Goal: Information Seeking & Learning: Compare options

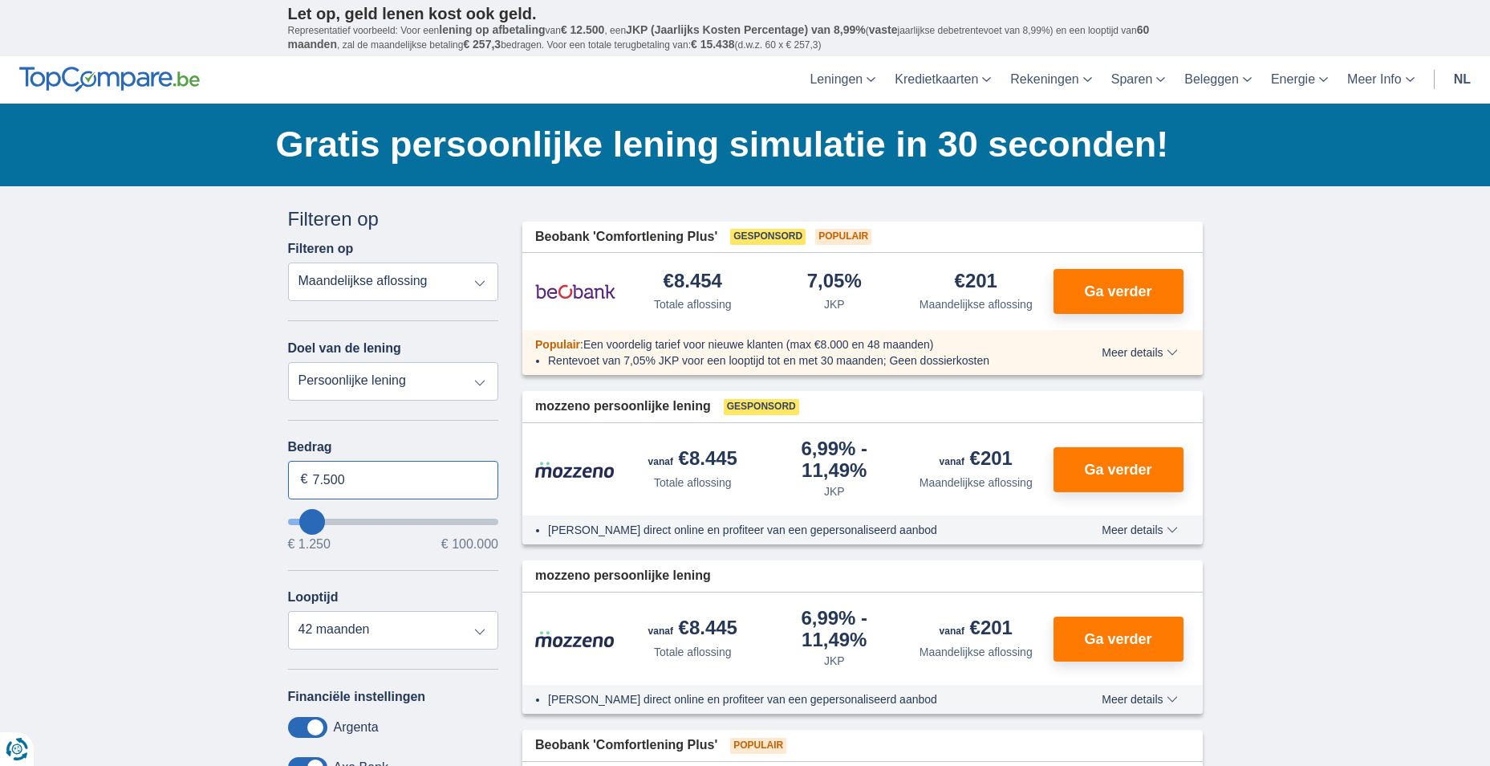
click at [364, 481] on input "7.500" at bounding box center [393, 480] width 211 height 39
type input "7"
type input "5.000"
type input "5250"
select select "36"
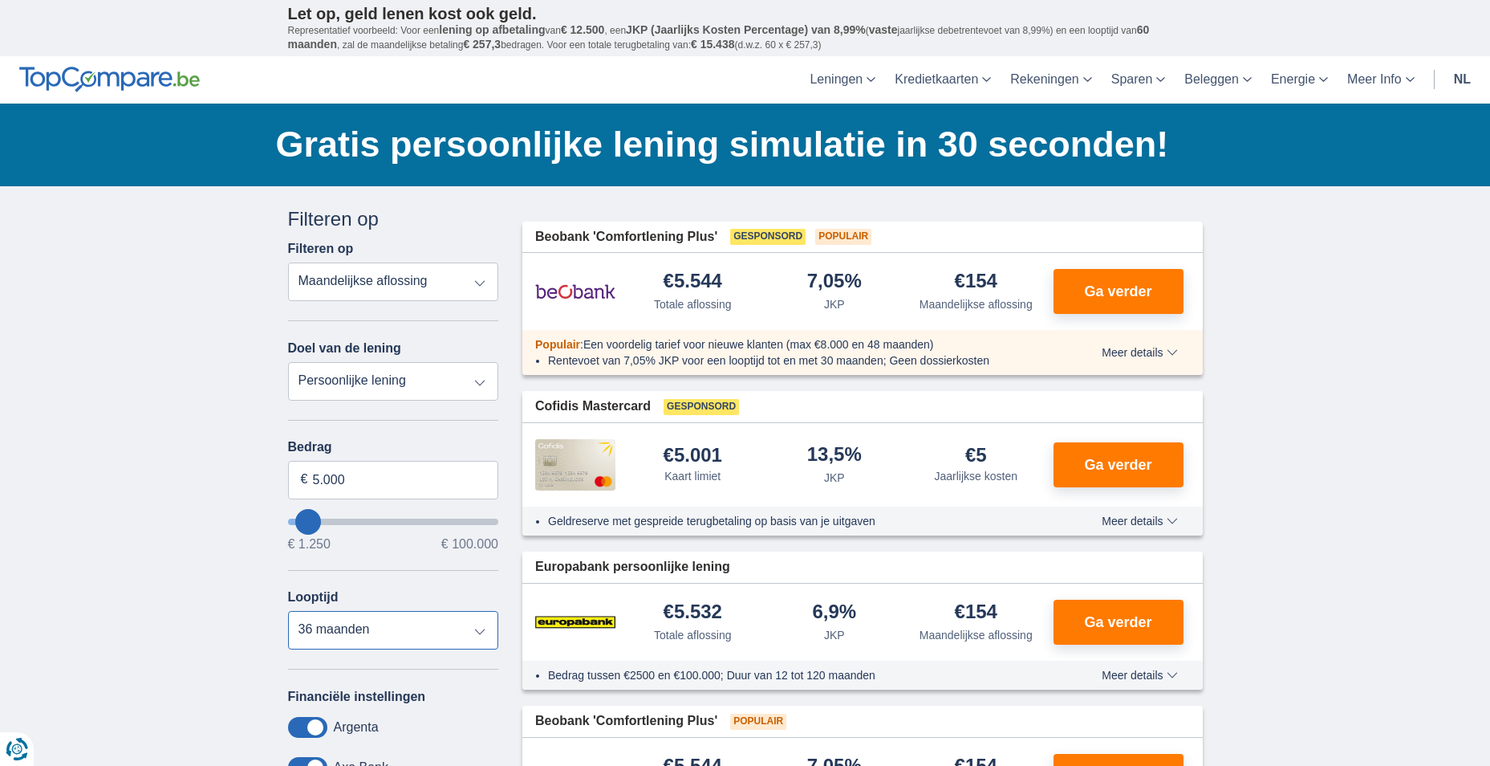
click at [288, 611] on select "12 maanden 18 maanden 24 maanden 30 maanden 36 maanden" at bounding box center [393, 630] width 211 height 39
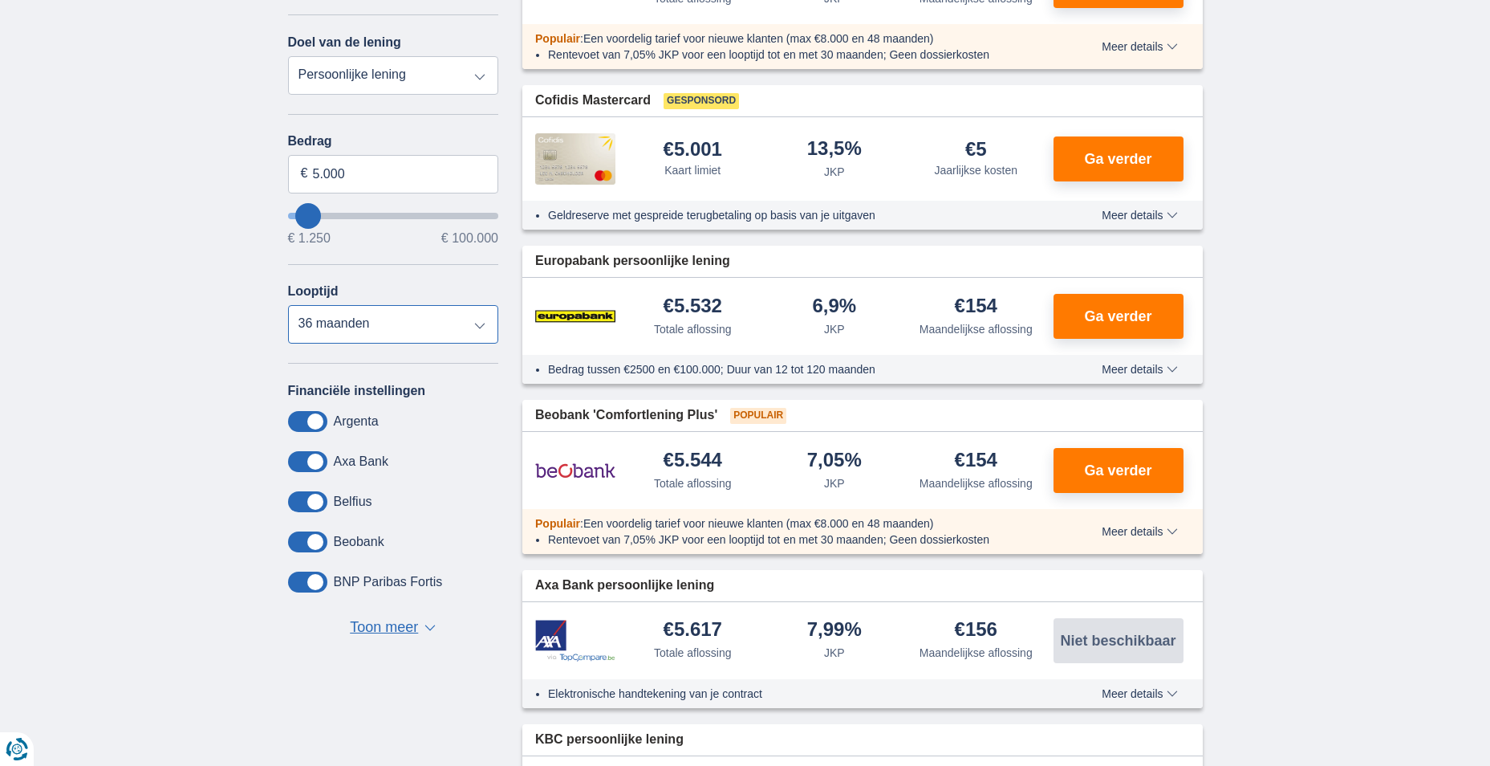
scroll to position [321, 0]
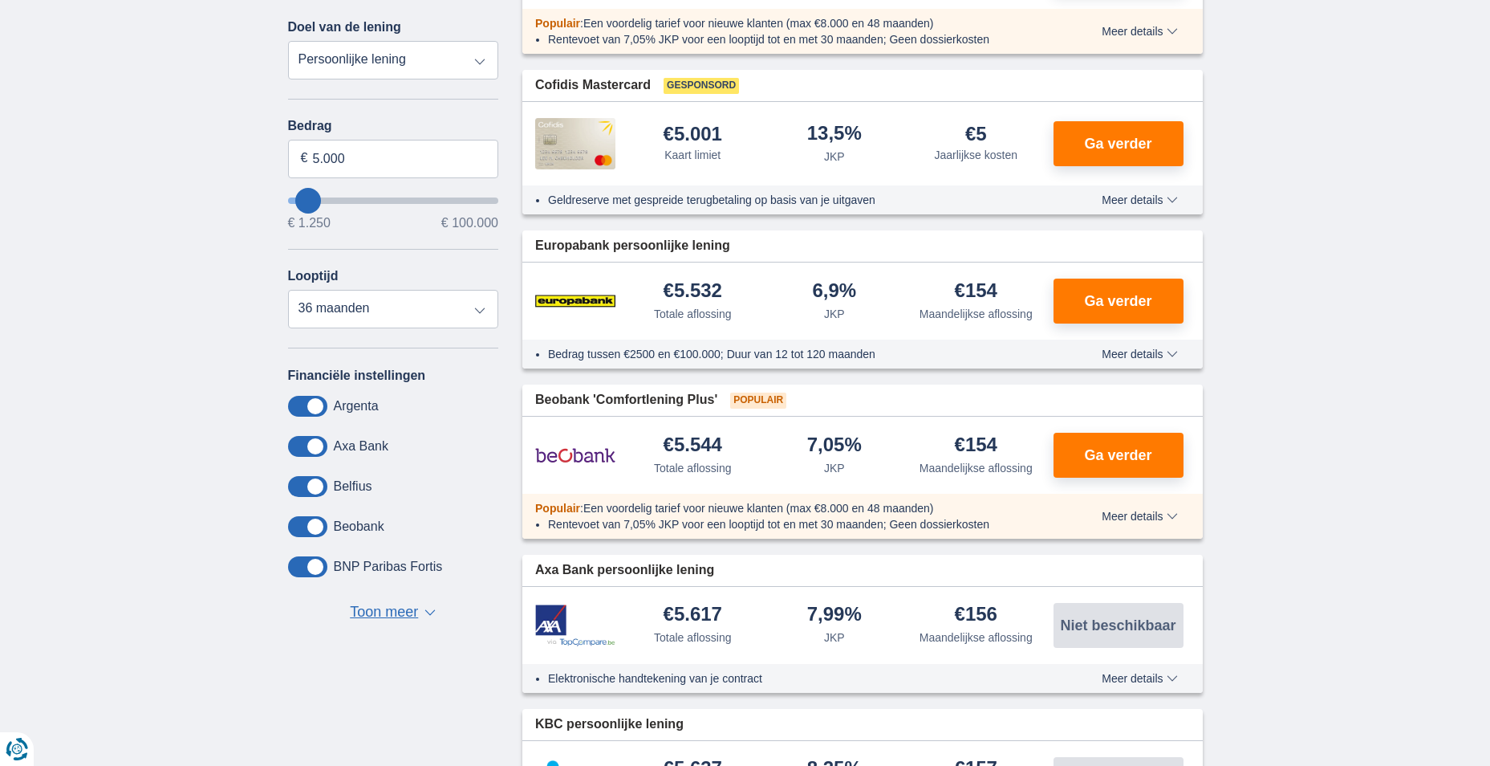
click at [381, 616] on span "Toon meer" at bounding box center [384, 612] width 68 height 21
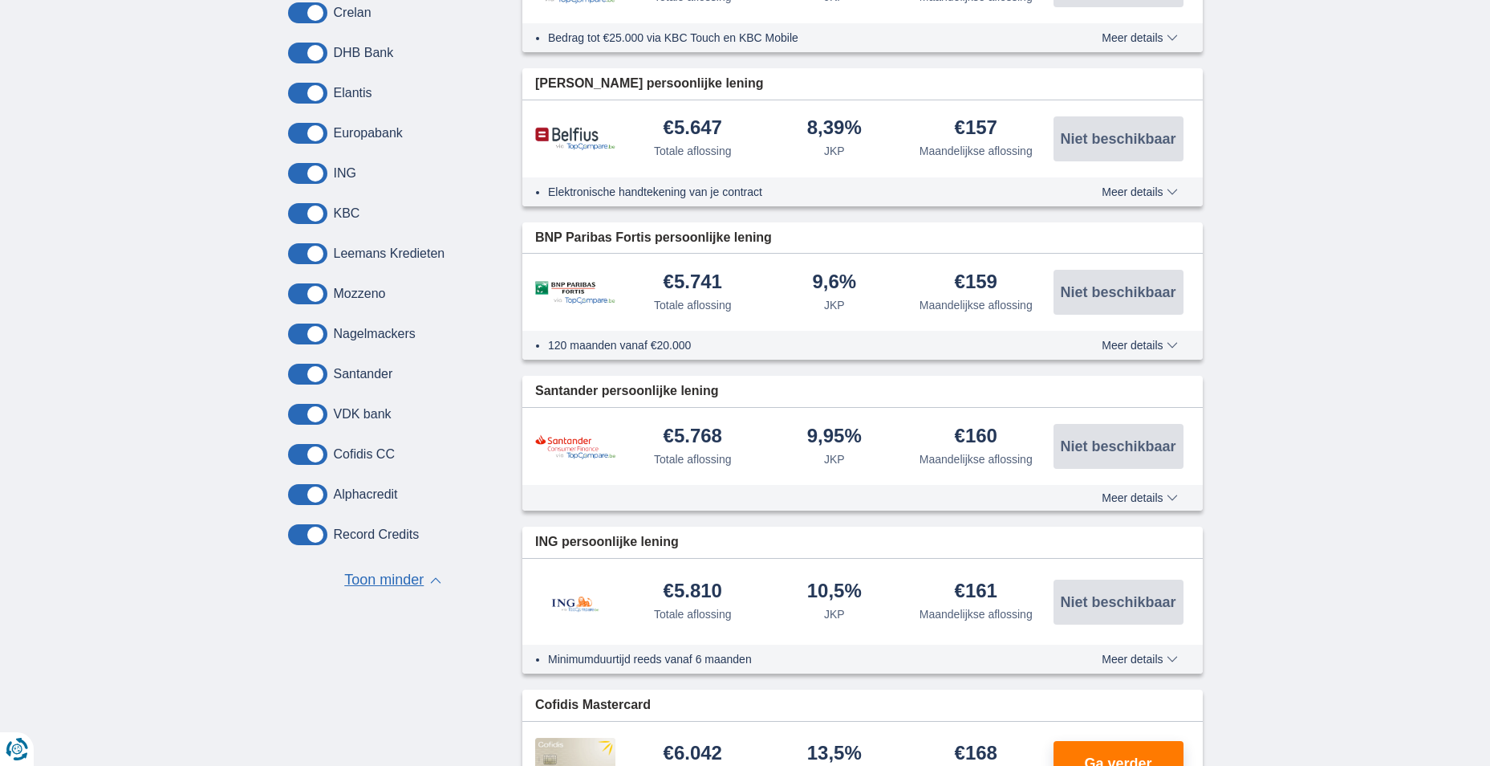
scroll to position [1043, 0]
